Goal: Information Seeking & Learning: Learn about a topic

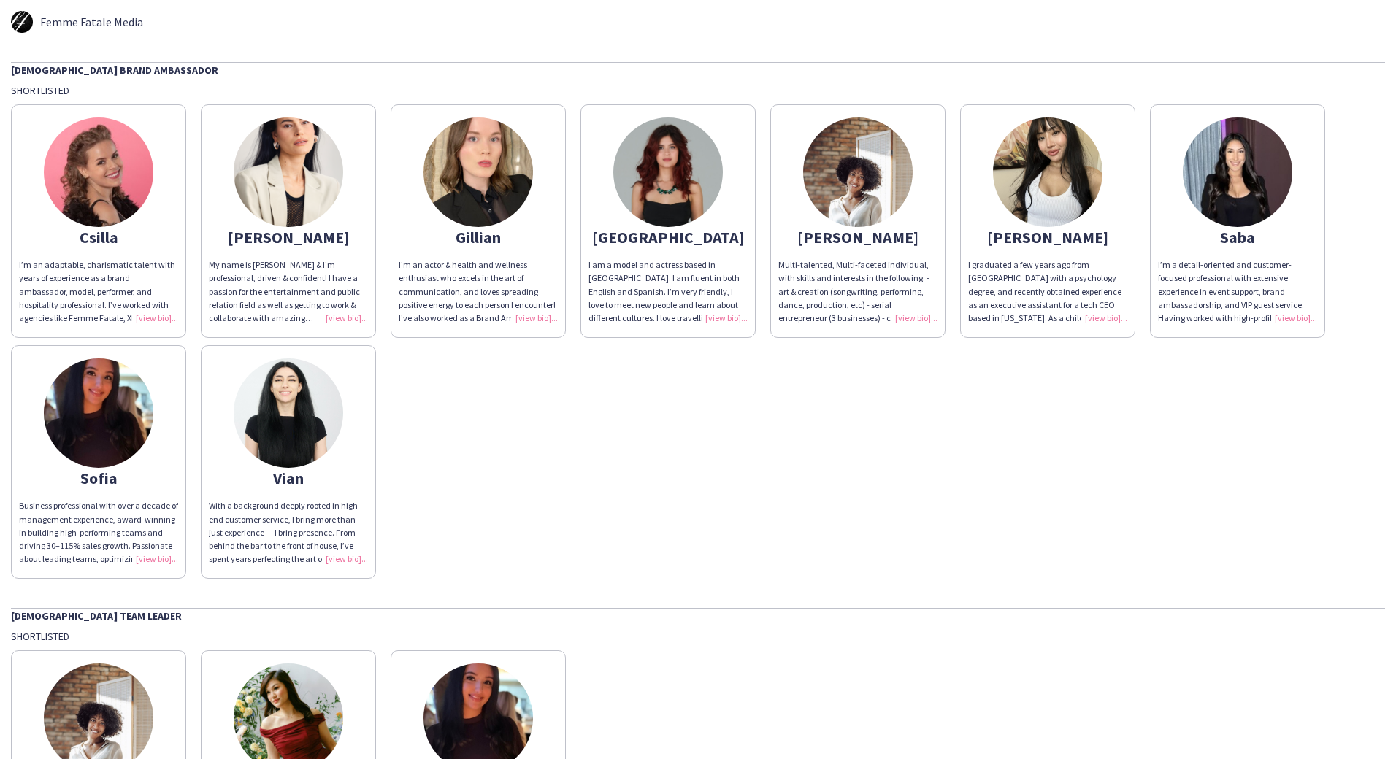
click at [118, 535] on div "Business professional with over a decade of management experience, award-winnin…" at bounding box center [98, 532] width 159 height 66
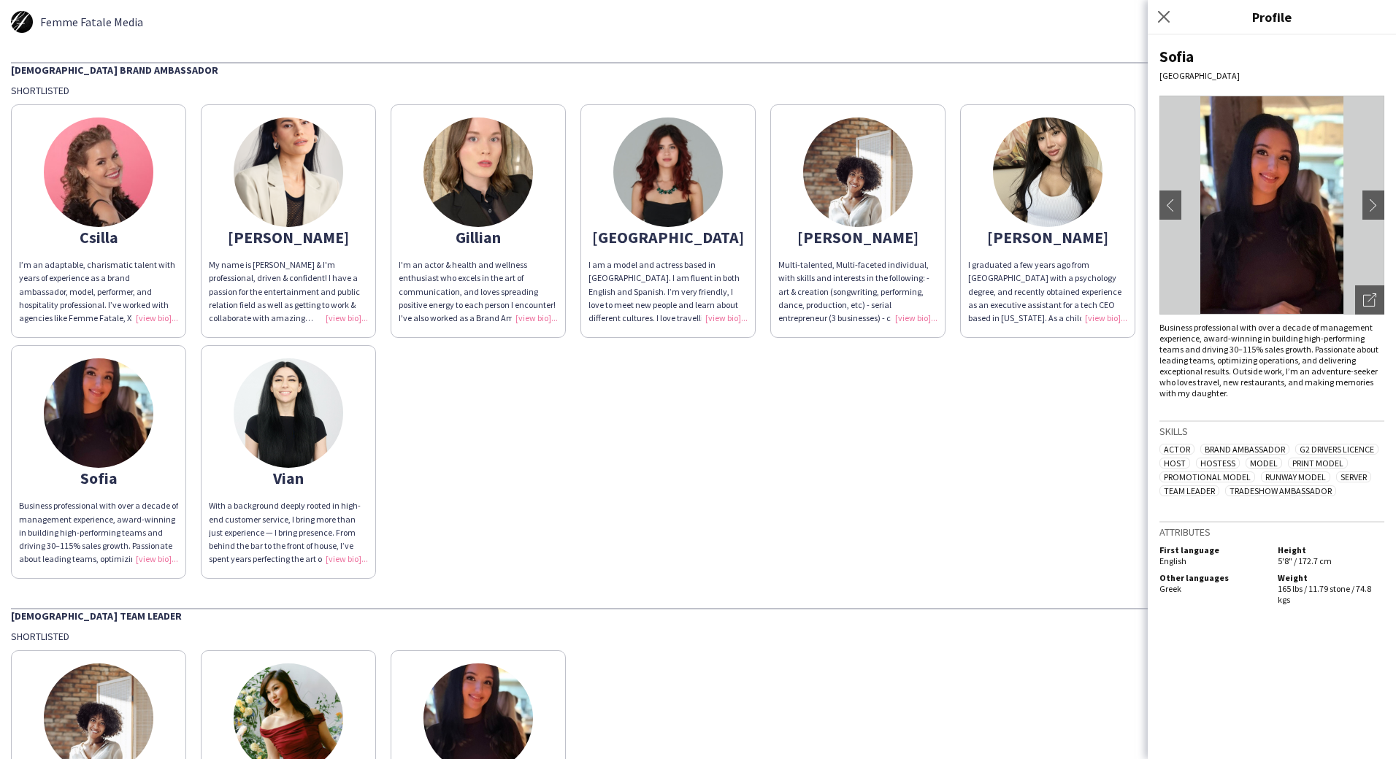
click at [1261, 261] on img at bounding box center [1272, 205] width 225 height 219
click at [1366, 300] on icon "Open photos pop-in" at bounding box center [1369, 300] width 13 height 13
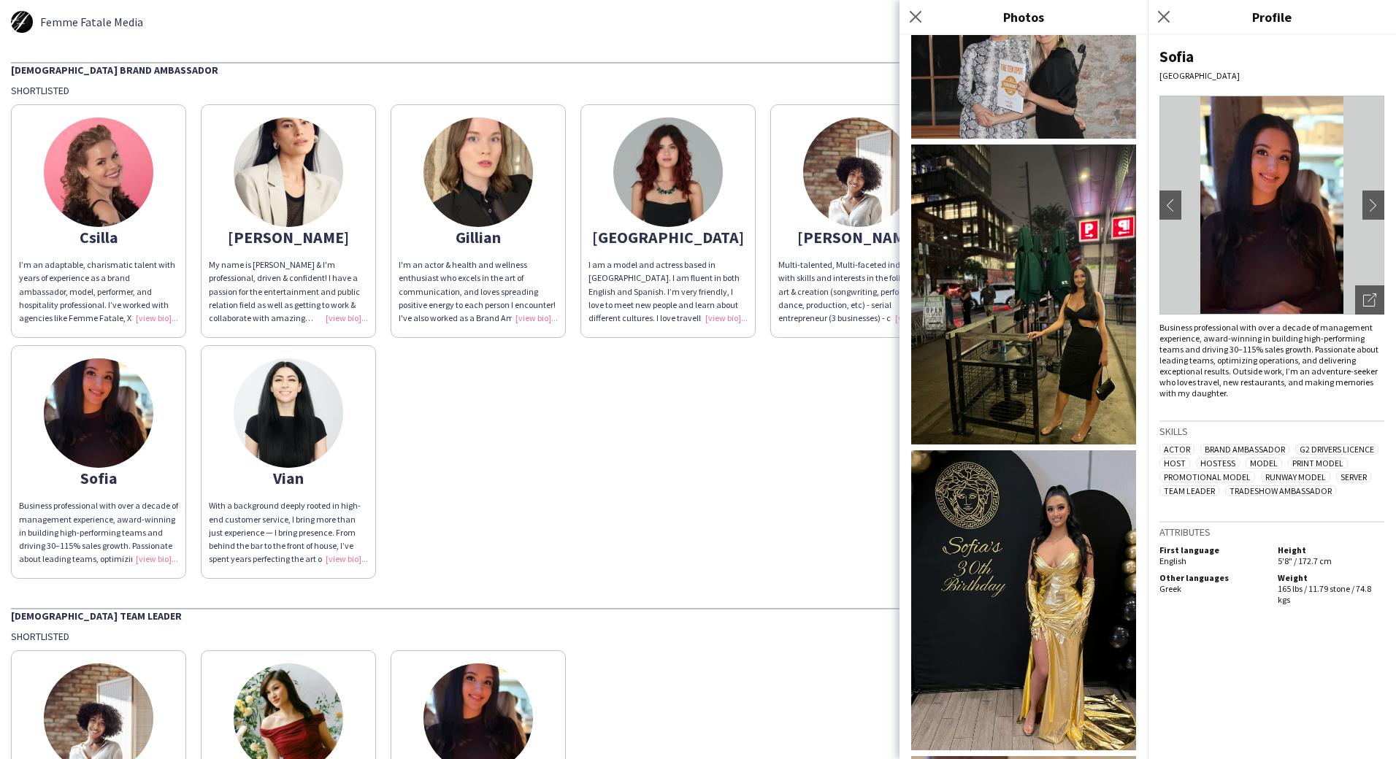
scroll to position [982, 0]
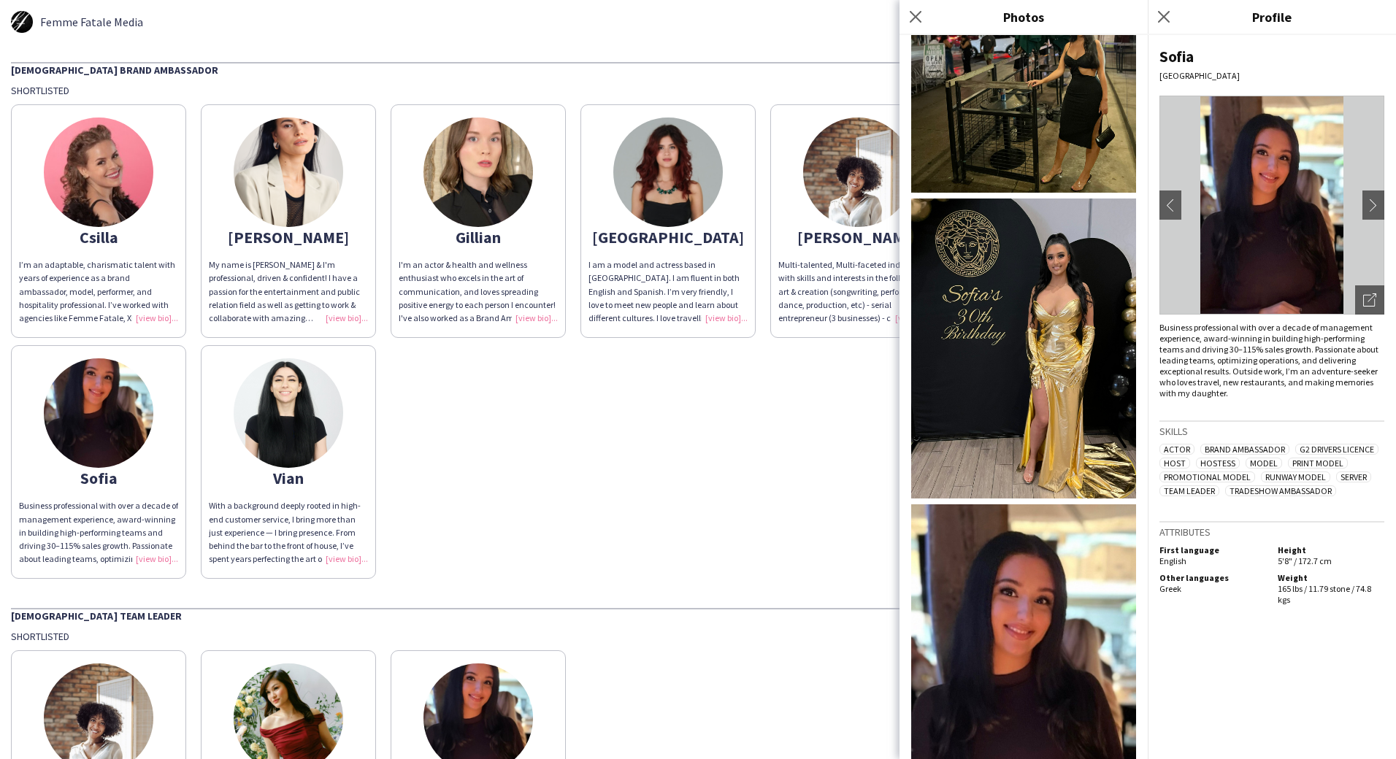
click at [455, 478] on div "Csilla I’m an adaptable, charismatic talent with years of experience as a brand…" at bounding box center [698, 338] width 1374 height 482
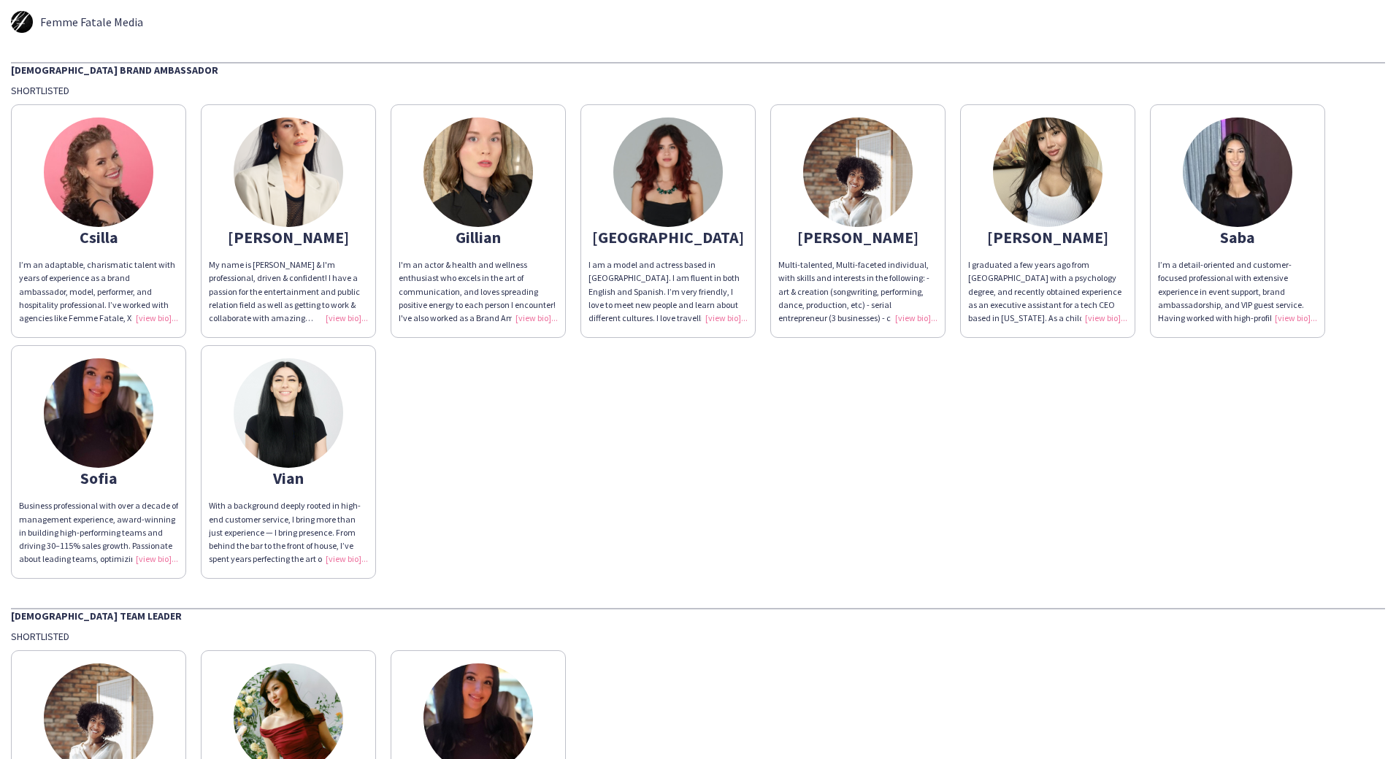
click at [1236, 273] on div "I’m a detail-oriented and customer-focused professional with extensive experien…" at bounding box center [1237, 291] width 159 height 66
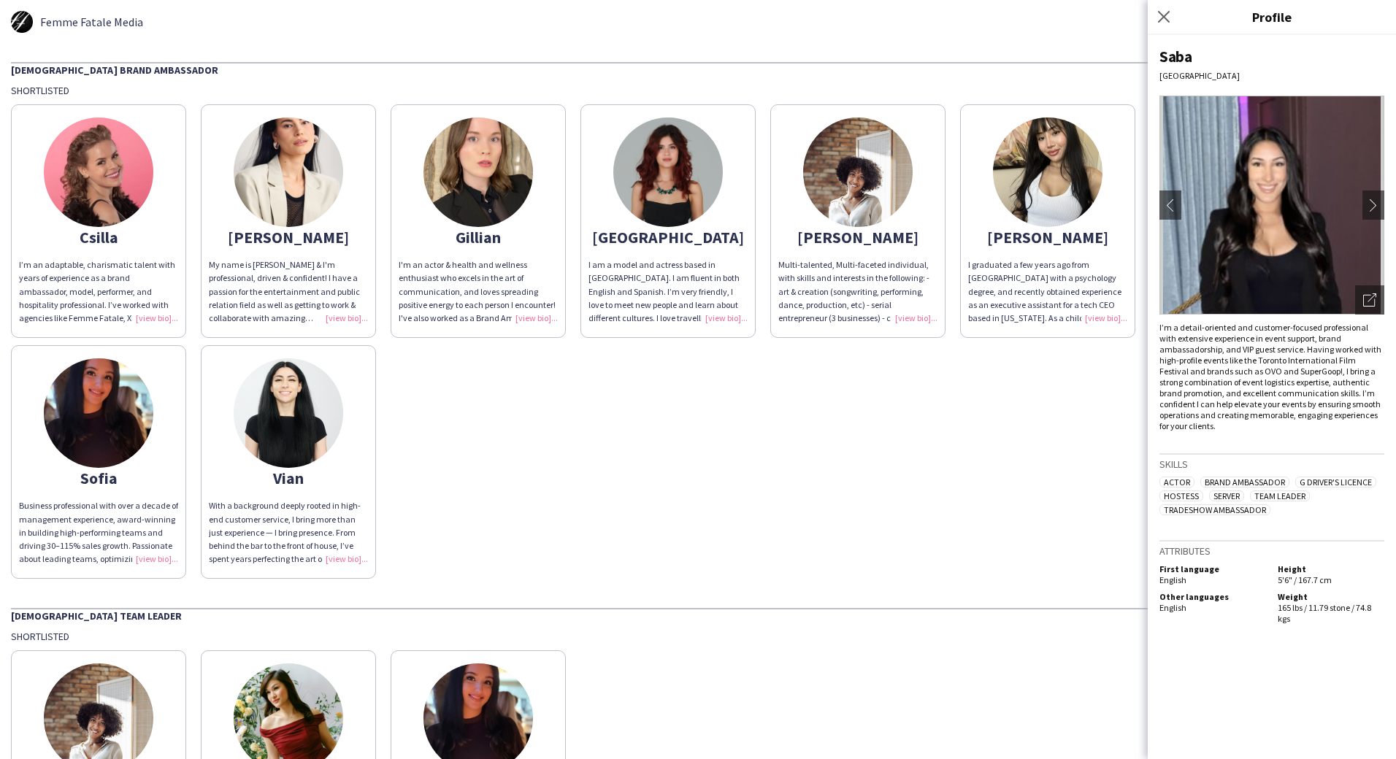
click at [1198, 256] on img at bounding box center [1272, 205] width 225 height 219
click at [1176, 201] on app-icon "chevron-left" at bounding box center [1170, 205] width 20 height 13
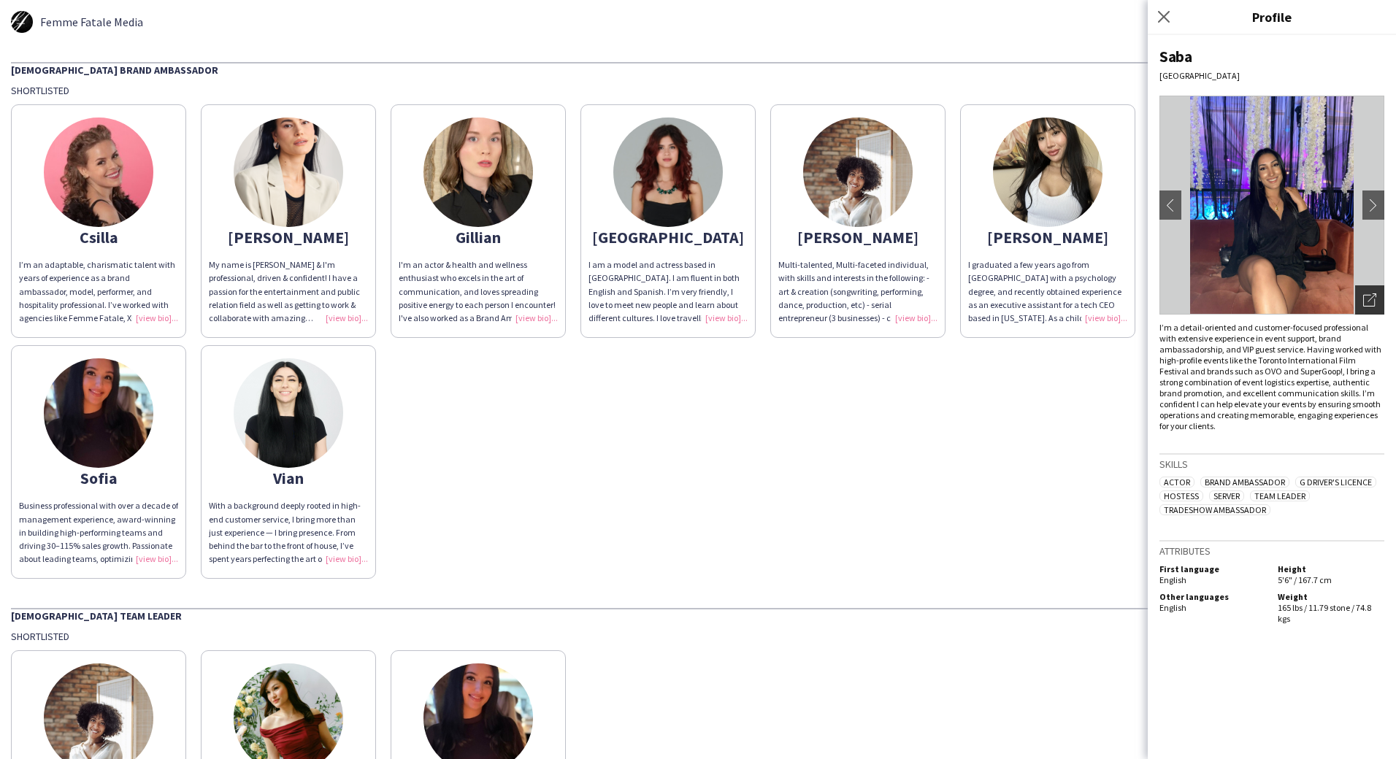
click at [1373, 303] on icon "Open photos pop-in" at bounding box center [1369, 300] width 13 height 13
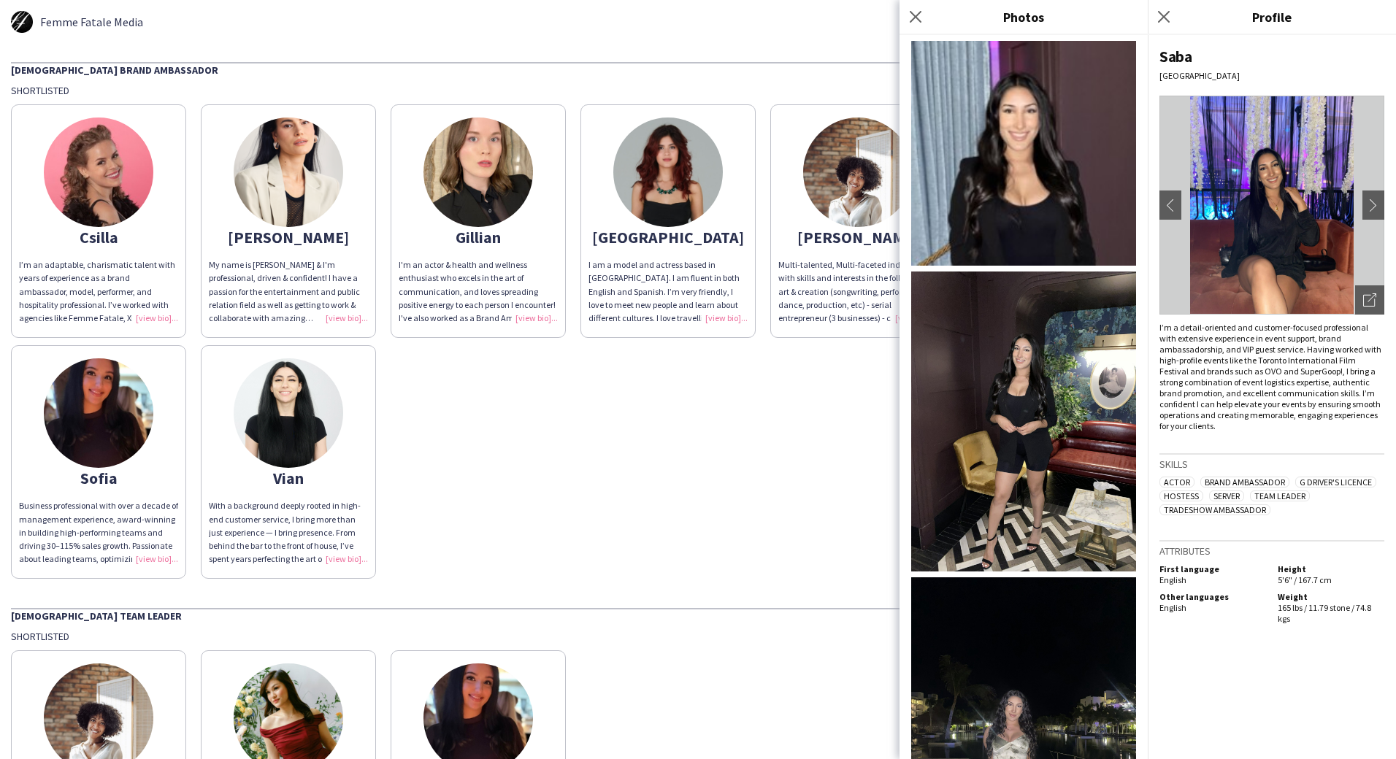
click at [779, 462] on div "Csilla I’m an adaptable, charismatic talent with years of experience as a brand…" at bounding box center [698, 338] width 1374 height 482
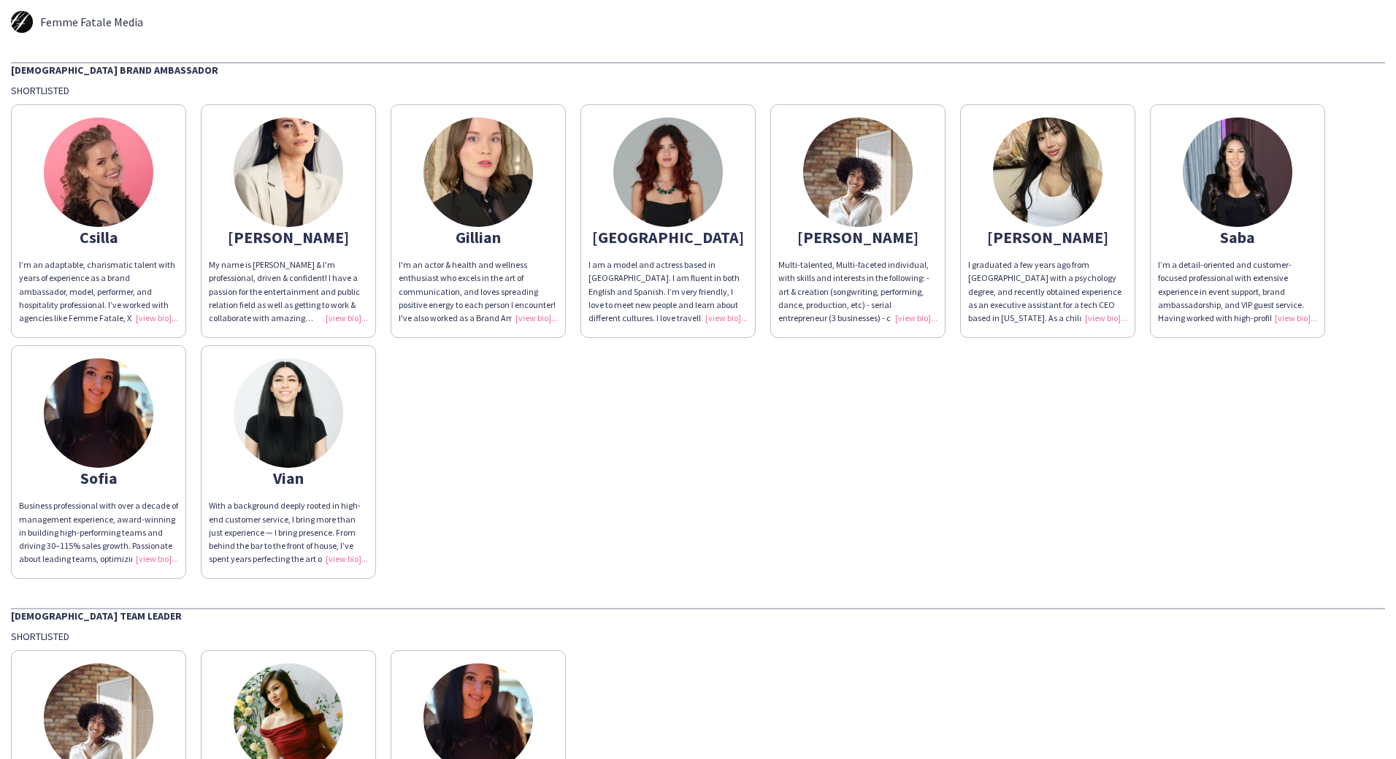
click at [504, 188] on img at bounding box center [479, 173] width 110 height 110
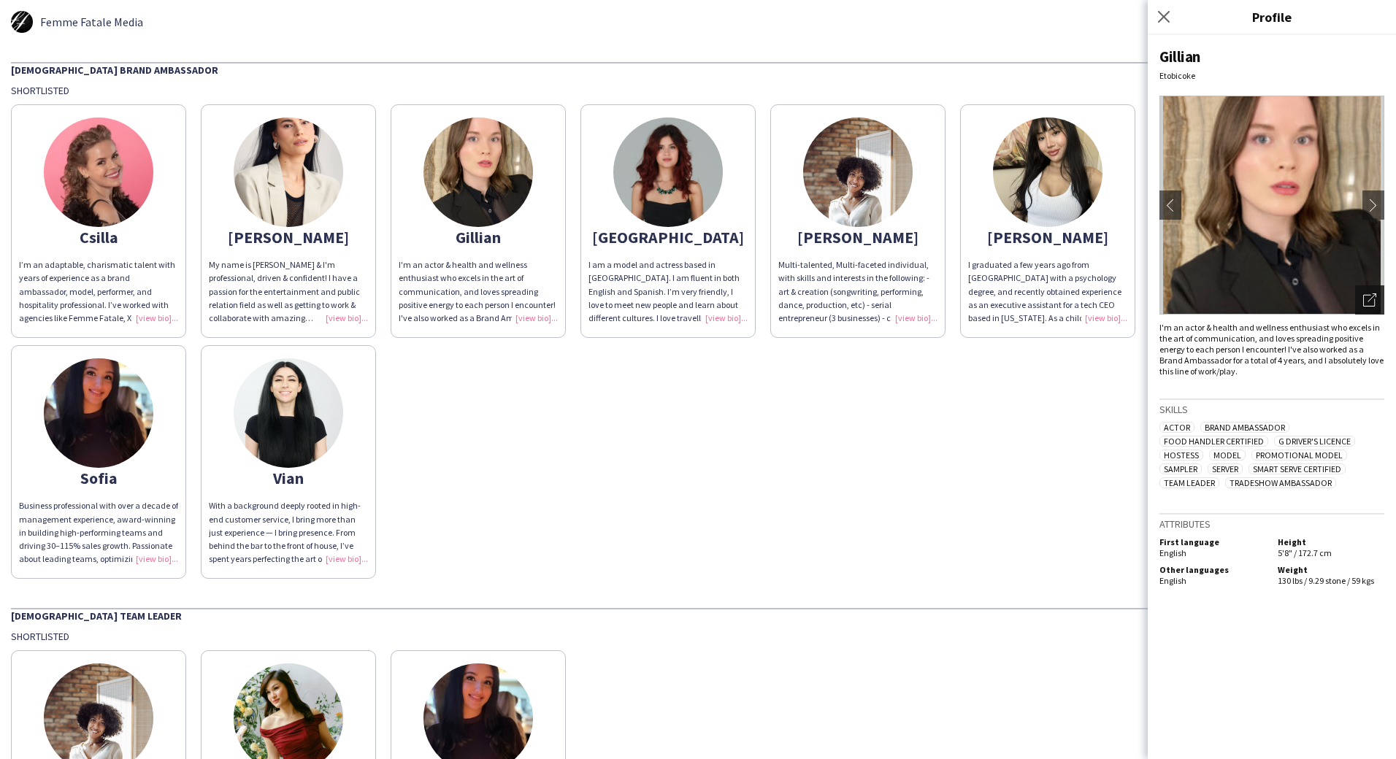
click at [1369, 301] on icon at bounding box center [1372, 298] width 9 height 9
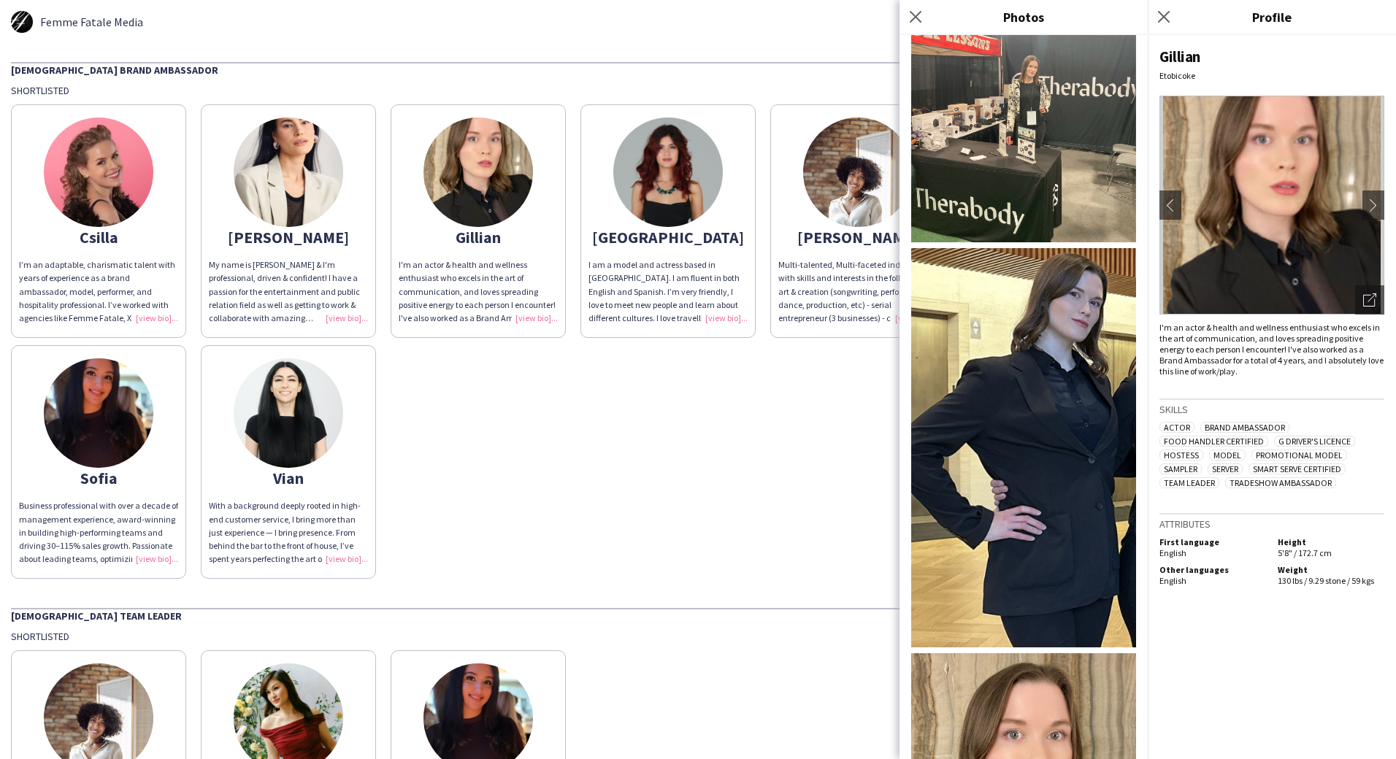
scroll to position [1168, 0]
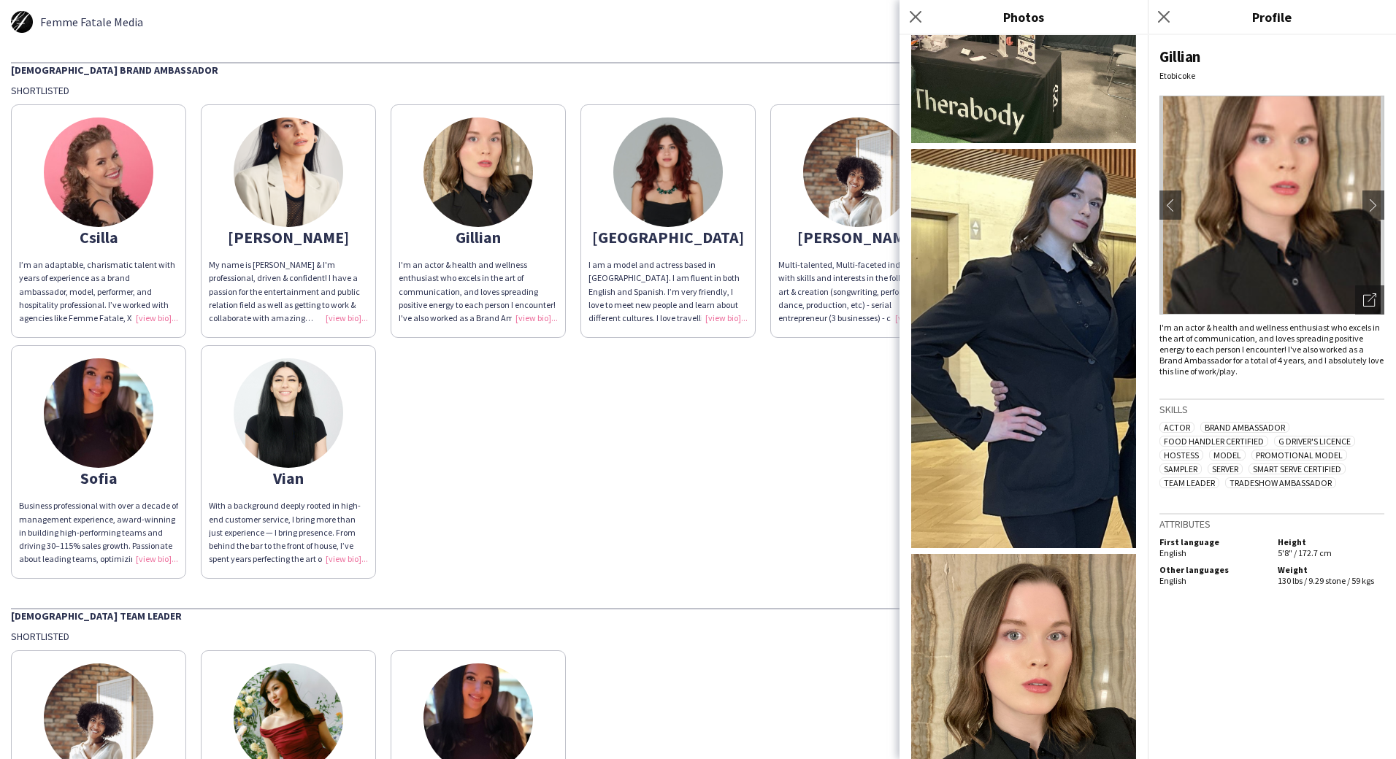
click at [737, 435] on div "Csilla I’m an adaptable, charismatic talent with years of experience as a brand…" at bounding box center [698, 338] width 1374 height 482
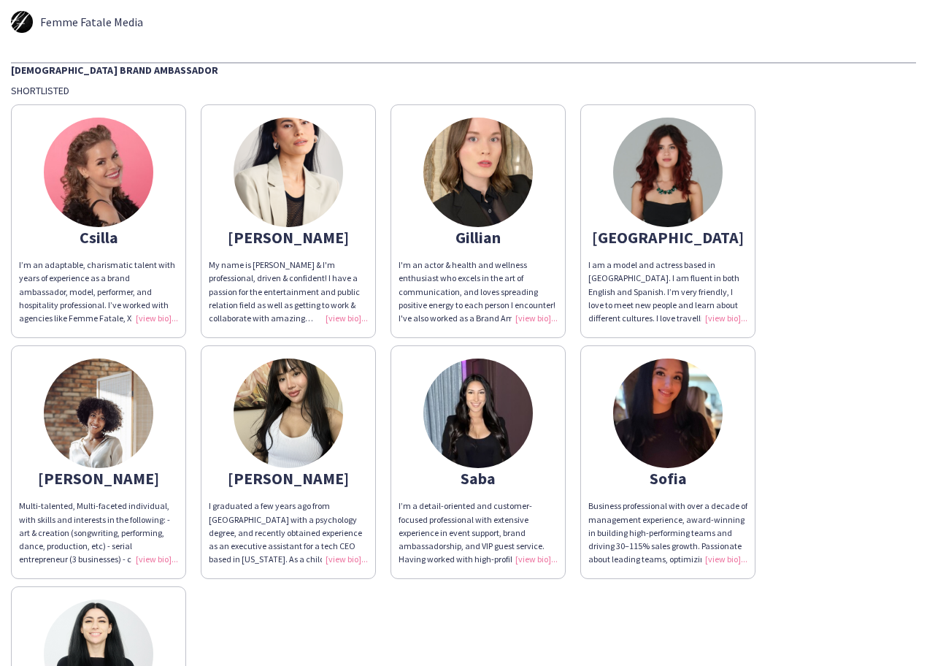
click at [486, 414] on img at bounding box center [479, 414] width 110 height 110
